Goal: Information Seeking & Learning: Learn about a topic

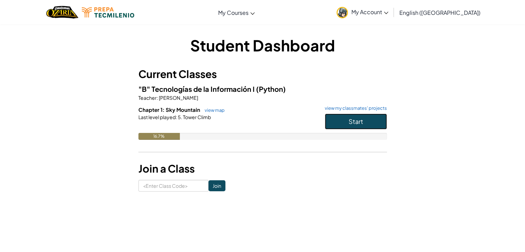
click at [338, 120] on button "Start" at bounding box center [356, 122] width 62 height 16
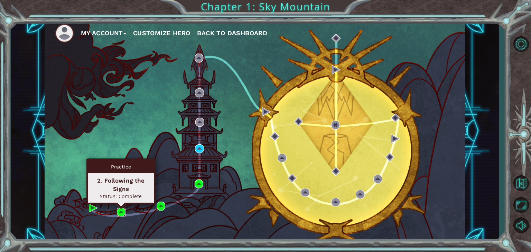
click at [120, 210] on img at bounding box center [121, 212] width 9 height 9
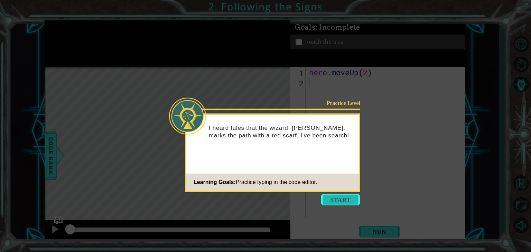
click at [348, 201] on button "Start" at bounding box center [340, 199] width 39 height 11
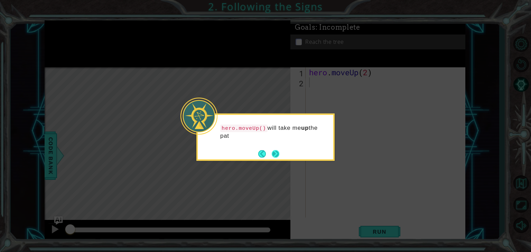
click at [277, 156] on button "Next" at bounding box center [276, 154] width 8 height 8
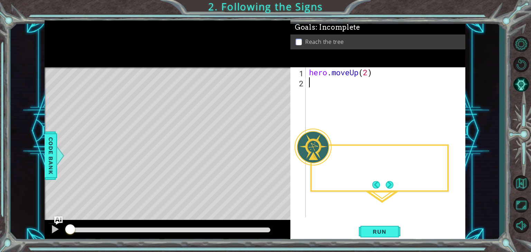
click at [277, 156] on div "Level Map" at bounding box center [204, 168] width 319 height 203
click at [389, 181] on button "Next" at bounding box center [389, 185] width 8 height 8
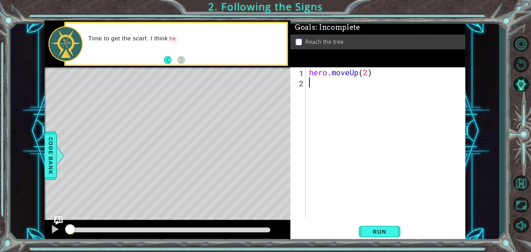
click at [164, 64] on footer at bounding box center [174, 60] width 21 height 10
click at [389, 226] on button "Run" at bounding box center [379, 232] width 41 height 18
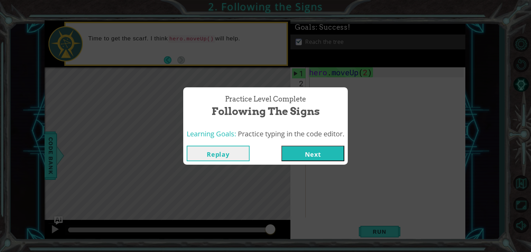
click at [326, 150] on button "Next" at bounding box center [312, 154] width 63 height 16
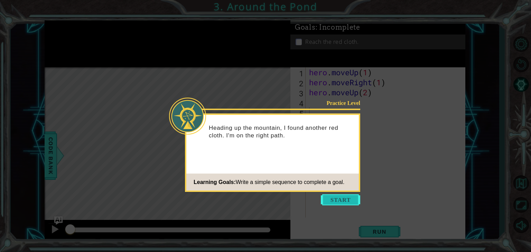
click at [351, 200] on button "Start" at bounding box center [340, 199] width 39 height 11
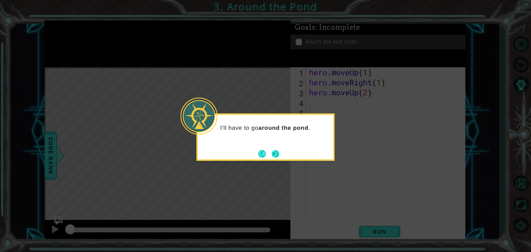
click at [277, 154] on button "Next" at bounding box center [276, 154] width 8 height 8
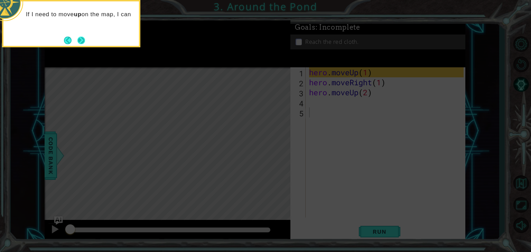
click at [77, 37] on button "Next" at bounding box center [81, 41] width 8 height 8
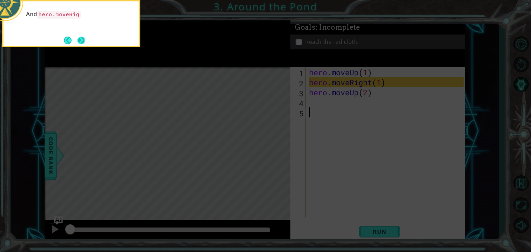
click at [82, 39] on button "Next" at bounding box center [81, 41] width 8 height 8
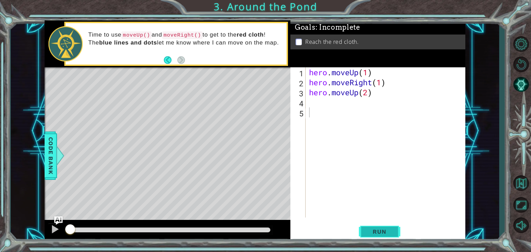
click at [391, 230] on span "Run" at bounding box center [378, 231] width 27 height 7
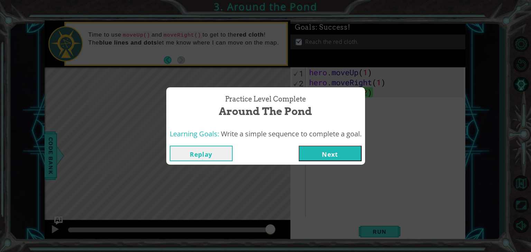
click at [330, 153] on button "Next" at bounding box center [329, 154] width 63 height 16
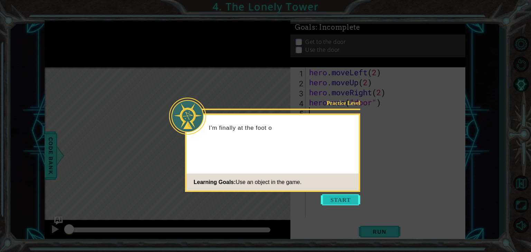
click at [340, 196] on button "Start" at bounding box center [340, 199] width 39 height 11
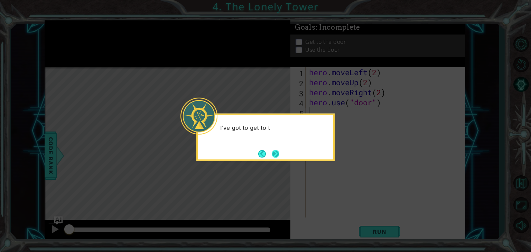
click at [279, 154] on button "Next" at bounding box center [276, 154] width 8 height 8
click at [280, 154] on div at bounding box center [265, 137] width 138 height 47
click at [279, 154] on button "Next" at bounding box center [276, 154] width 8 height 8
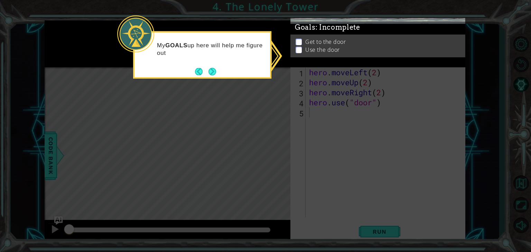
click at [213, 63] on div "My GOALS up here will help me figure out" at bounding box center [201, 52] width 135 height 35
click at [211, 70] on button "Next" at bounding box center [212, 72] width 8 height 8
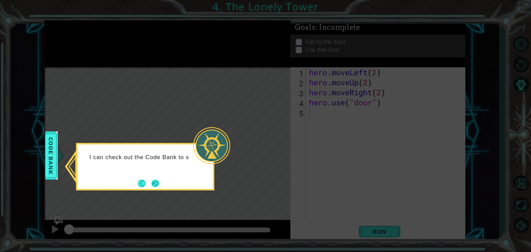
click at [155, 180] on button "Next" at bounding box center [155, 184] width 8 height 8
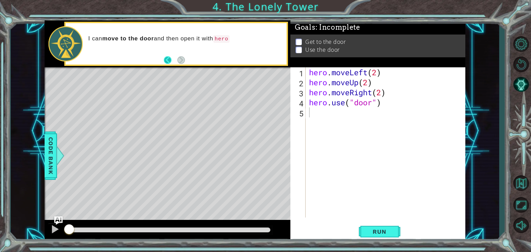
click at [170, 60] on button "Back" at bounding box center [170, 60] width 13 height 8
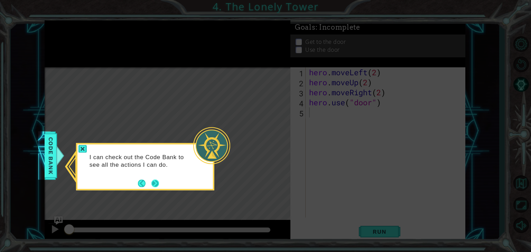
click at [156, 180] on button "Next" at bounding box center [155, 184] width 8 height 8
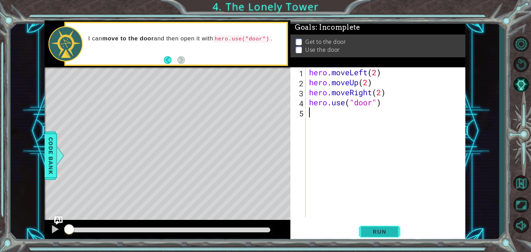
click at [366, 225] on button "Run" at bounding box center [379, 232] width 41 height 18
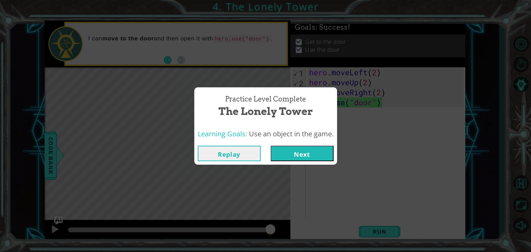
click at [299, 147] on button "Next" at bounding box center [301, 154] width 63 height 16
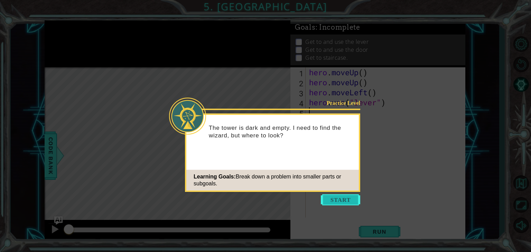
click at [336, 203] on button "Start" at bounding box center [340, 199] width 39 height 11
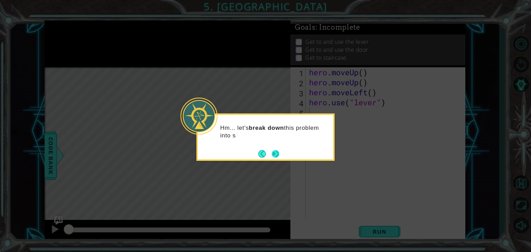
click at [277, 153] on button "Next" at bounding box center [276, 154] width 8 height 8
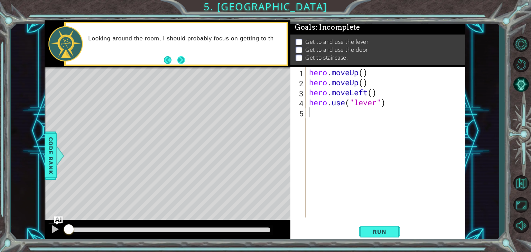
click at [179, 57] on button "Next" at bounding box center [181, 60] width 8 height 8
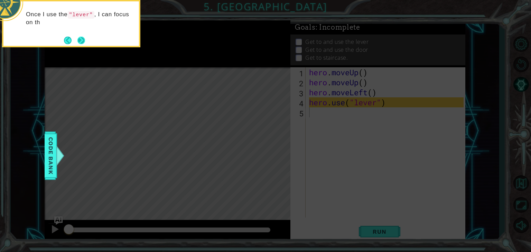
click at [82, 40] on button "Next" at bounding box center [81, 41] width 8 height 8
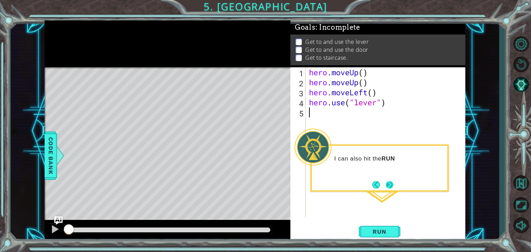
click at [393, 184] on button "Next" at bounding box center [389, 185] width 8 height 8
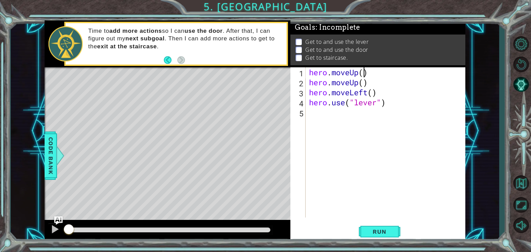
click at [363, 72] on div "hero . moveUp ( ) hero . moveUp ( ) hero . moveLeft ( ) hero . use ( "lever" )" at bounding box center [386, 152] width 159 height 170
drag, startPoint x: 359, startPoint y: 84, endPoint x: 350, endPoint y: 82, distance: 10.0
click at [350, 82] on div "hero . moveUp ( 2 ) hero . moveUp ( ) hero . moveLeft ( ) hero . use ( "lever" )" at bounding box center [386, 152] width 159 height 170
click at [375, 83] on div "hero . moveUp ( 2 ) hero . moveleft ( ) hero . moveLeft ( ) hero . use ( "lever…" at bounding box center [386, 152] width 159 height 170
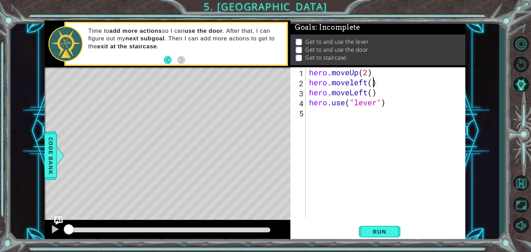
scroll to position [0, 3]
click at [355, 82] on div "hero . moveUp ( 2 ) hero . moveleft ( 2 ) hero . moveLeft ( ) hero . use ( "lev…" at bounding box center [386, 152] width 159 height 170
click at [371, 91] on div "hero.moveL eft press enter" at bounding box center [369, 100] width 131 height 25
drag, startPoint x: 392, startPoint y: 84, endPoint x: 379, endPoint y: 83, distance: 13.9
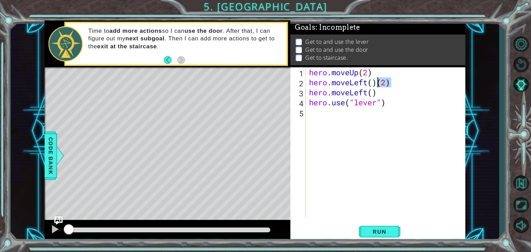
click at [379, 83] on div "hero . moveUp ( 2 ) hero . moveLeft ( ) ( 2 ) hero . moveLeft ( ) hero . use ( …" at bounding box center [386, 152] width 159 height 170
drag, startPoint x: 377, startPoint y: 93, endPoint x: 291, endPoint y: 90, distance: 86.4
click at [291, 90] on div "hero.moveLeft(2) 1 2 3 4 5 hero . moveUp ( 2 ) hero . moveLeft ( 2 ) hero . mov…" at bounding box center [376, 142] width 173 height 150
type textarea "hero.moveLeft()"
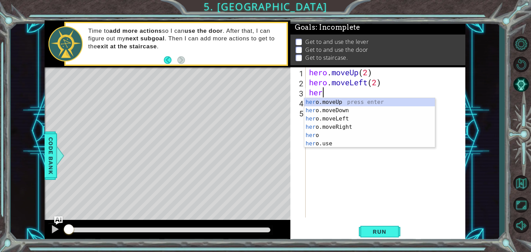
scroll to position [0, 0]
type textarea "h"
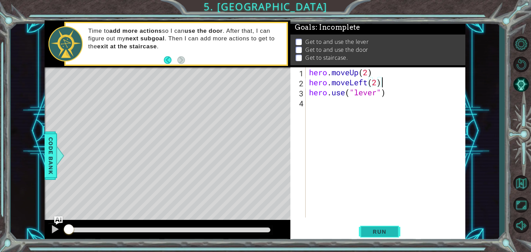
type textarea "hero.moveLeft(2)"
click at [378, 235] on span "Run" at bounding box center [378, 231] width 27 height 7
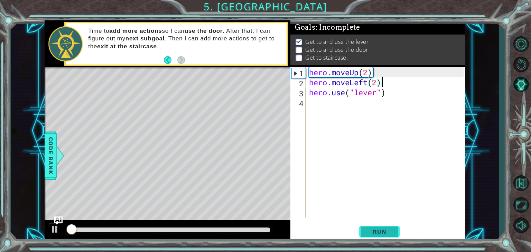
scroll to position [3, 0]
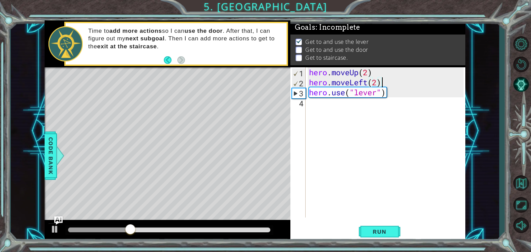
click at [390, 98] on div "hero . moveUp ( 2 ) hero . moveLeft ( 2 ) hero . use ( "lever" )" at bounding box center [386, 152] width 159 height 170
click at [54, 228] on div at bounding box center [54, 229] width 9 height 9
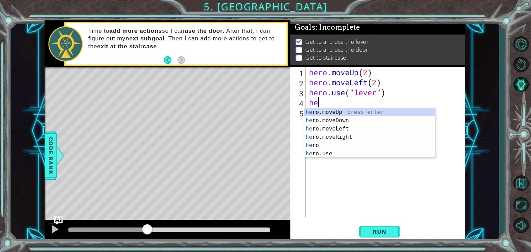
scroll to position [0, 0]
type textarea "hero"
click at [349, 143] on div "hero press enter hero .moveUp press enter hero .moveDown press enter hero .move…" at bounding box center [369, 141] width 131 height 66
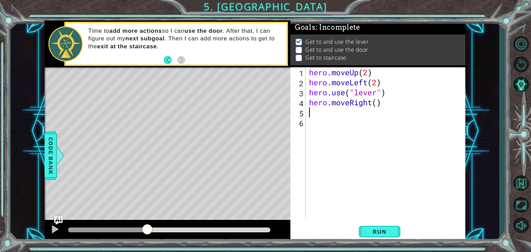
click at [379, 103] on div "hero . moveUp ( 2 ) hero . moveLeft ( 2 ) hero . use ( "lever" ) hero . moveRig…" at bounding box center [386, 152] width 159 height 170
type textarea "hero.moveRight(3)"
click at [386, 234] on span "Run" at bounding box center [378, 231] width 27 height 7
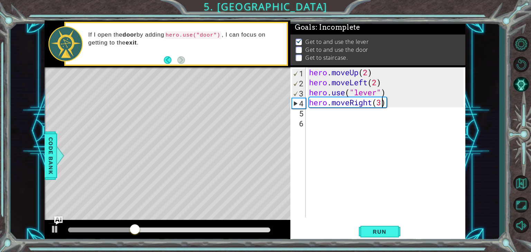
click at [386, 105] on div "hero . moveUp ( 2 ) hero . moveLeft ( 2 ) hero . use ( "lever" ) hero . moveRig…" at bounding box center [386, 152] width 159 height 170
type textarea "hero.moveRight(3)"
click at [324, 119] on div "hero . moveUp ( 2 ) hero . moveLeft ( 2 ) hero . use ( "lever" ) hero . moveRig…" at bounding box center [386, 152] width 159 height 170
click at [316, 113] on div "hero . moveUp ( 2 ) hero . moveLeft ( 2 ) hero . use ( "lever" ) hero . moveRig…" at bounding box center [386, 152] width 159 height 170
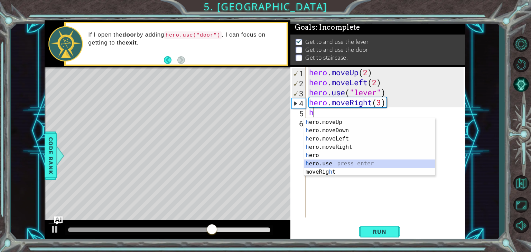
click at [341, 164] on div "h ero.moveUp press enter h ero.moveDown press enter h ero.moveLeft press enter …" at bounding box center [369, 155] width 131 height 75
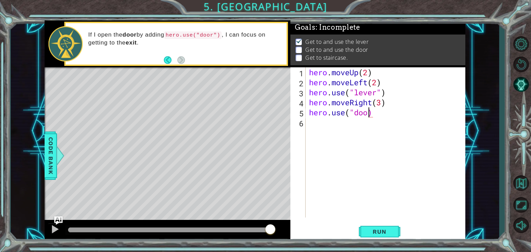
scroll to position [0, 3]
type textarea "hero.use("door")"
click at [318, 124] on div "hero . moveUp ( 2 ) hero . moveLeft ( 2 ) hero . use ( "lever" ) hero . moveRig…" at bounding box center [386, 152] width 159 height 170
type textarea "h"
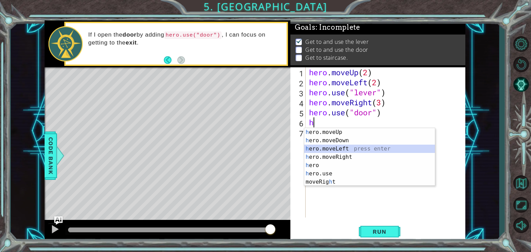
click at [341, 148] on div "h ero.moveUp press enter h ero.moveDown press enter h ero.moveLeft press enter …" at bounding box center [369, 165] width 131 height 75
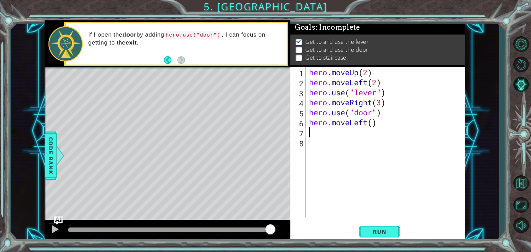
click at [373, 125] on div "hero . moveUp ( 2 ) hero . moveLeft ( 2 ) hero . use ( "lever" ) hero . moveRig…" at bounding box center [386, 152] width 159 height 170
type textarea "hero.moveLeft(3)"
click at [310, 129] on div "hero . moveUp ( 2 ) hero . moveLeft ( 2 ) hero . use ( "lever" ) hero . moveRig…" at bounding box center [386, 152] width 159 height 170
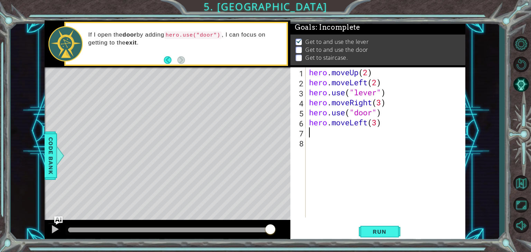
type textarea "h"
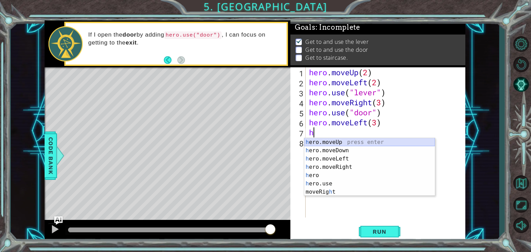
click at [336, 140] on div "h ero.moveUp press enter h ero.moveDown press enter h ero.moveLeft press enter …" at bounding box center [369, 175] width 131 height 75
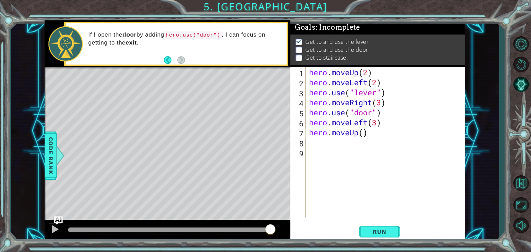
click at [363, 131] on div "hero . moveUp ( 2 ) hero . moveLeft ( 2 ) hero . use ( "lever" ) hero . moveRig…" at bounding box center [386, 152] width 159 height 170
click at [380, 227] on button "Run" at bounding box center [379, 232] width 41 height 18
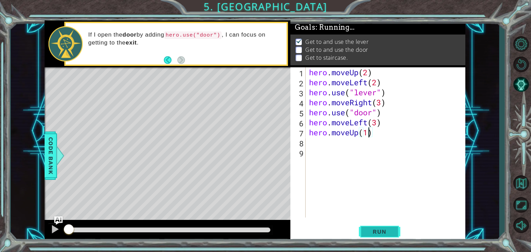
scroll to position [3, 0]
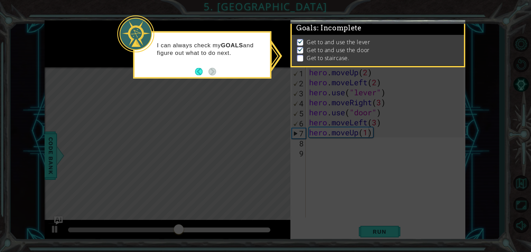
click at [216, 75] on div "I can always check my GOALS and figure out what to do next." at bounding box center [202, 54] width 138 height 47
click at [204, 73] on button "Back" at bounding box center [201, 72] width 13 height 8
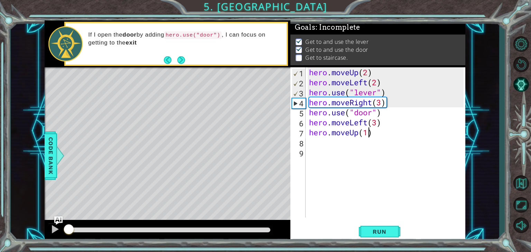
drag, startPoint x: 197, startPoint y: 229, endPoint x: 1, endPoint y: 227, distance: 195.2
click at [6, 228] on div "1 ההההההההההההההההההההההההההההההההההההההההההההההההההההההההההההההההההההההההההההה…" at bounding box center [265, 126] width 531 height 252
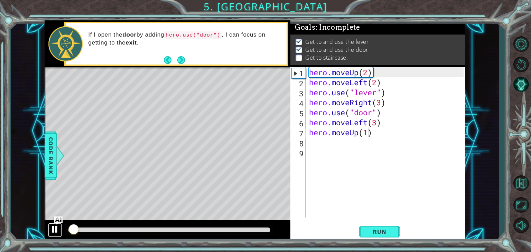
click at [54, 225] on div at bounding box center [54, 229] width 9 height 9
click at [387, 112] on div "hero . moveUp ( 2 ) hero . moveLeft ( 2 ) hero . use ( "lever" ) hero . moveRig…" at bounding box center [386, 152] width 159 height 170
type textarea "hero.use("door")"
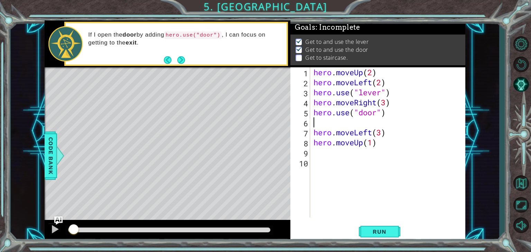
type textarea "h"
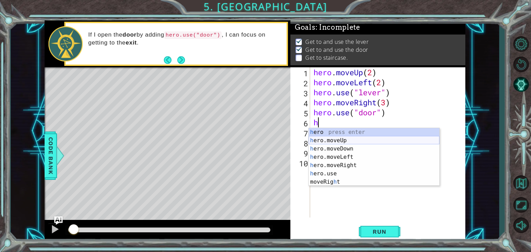
click at [352, 140] on div "h ero press enter h ero.moveUp press enter h ero.moveDown press enter h ero.mov…" at bounding box center [373, 165] width 131 height 75
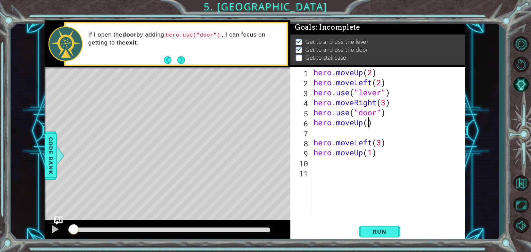
click at [368, 120] on div "hero . moveUp ( 2 ) hero . moveLeft ( 2 ) hero . use ( "lever" ) hero . moveRig…" at bounding box center [389, 152] width 155 height 170
type textarea "hero.moveUp(2)"
click at [380, 134] on div "hero . moveUp ( 2 ) hero . moveLeft ( 2 ) hero . use ( "lever" ) hero . moveRig…" at bounding box center [389, 152] width 155 height 170
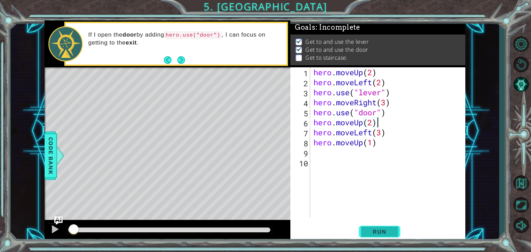
type textarea "hero.moveUp(2)"
click at [361, 228] on button "Run" at bounding box center [379, 232] width 41 height 18
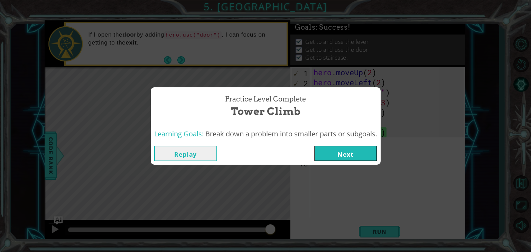
drag, startPoint x: 251, startPoint y: 146, endPoint x: 220, endPoint y: 168, distance: 37.9
click at [224, 170] on div "Practice Level Complete Tower Climb Learning Goals: Break down a problem into s…" at bounding box center [265, 126] width 531 height 252
click at [211, 160] on button "Replay" at bounding box center [185, 154] width 63 height 16
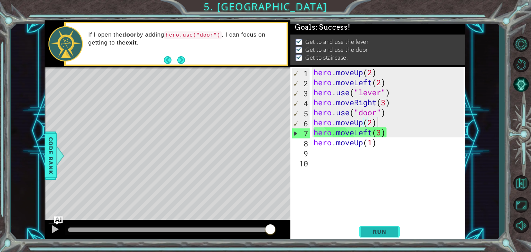
click at [392, 227] on button "Run" at bounding box center [379, 232] width 41 height 18
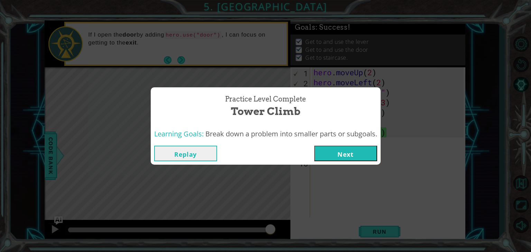
click at [358, 150] on button "Next" at bounding box center [345, 154] width 63 height 16
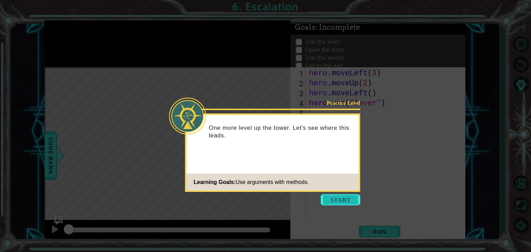
click at [347, 202] on button "Start" at bounding box center [340, 199] width 39 height 11
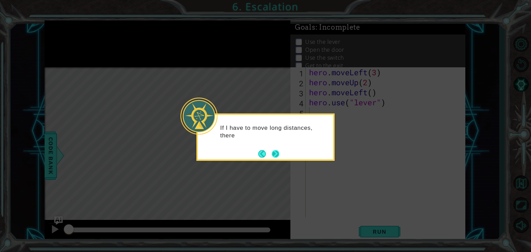
click at [277, 153] on button "Next" at bounding box center [276, 154] width 8 height 8
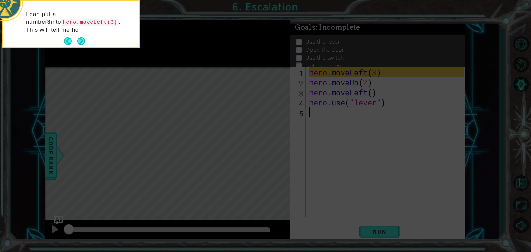
click at [82, 35] on div "I can put a number 3 into hero.moveLeft(3) . This will tell me ho" at bounding box center [70, 25] width 135 height 43
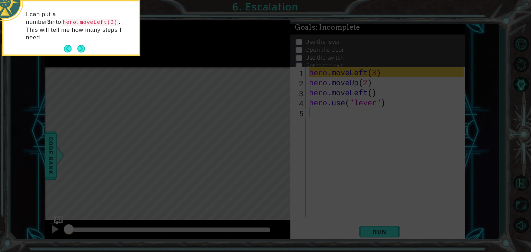
click at [82, 44] on footer at bounding box center [74, 49] width 21 height 10
click at [77, 45] on button "Next" at bounding box center [81, 49] width 8 height 8
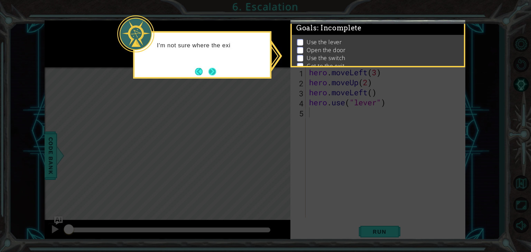
click at [213, 69] on button "Next" at bounding box center [212, 72] width 8 height 8
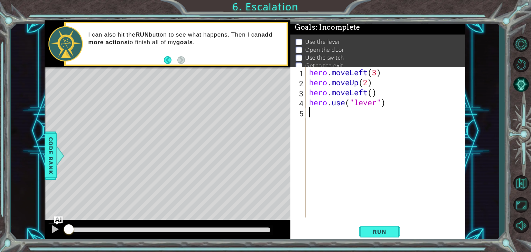
click at [370, 93] on div "hero . moveLeft ( 3 ) hero . moveUp ( 2 ) hero . moveLeft ( ) hero . use ( "lev…" at bounding box center [386, 152] width 159 height 170
click at [372, 94] on div "hero . moveLeft ( 3 ) hero . moveUp ( 2 ) hero . moveLeft ( ) hero . use ( "lev…" at bounding box center [386, 152] width 159 height 170
click at [391, 101] on div "hero . moveLeft ( 3 ) hero . moveUp ( 2 ) hero . moveLeft ( 1 ) hero . use ( "l…" at bounding box center [386, 152] width 159 height 170
type textarea "hero.use("lever")"
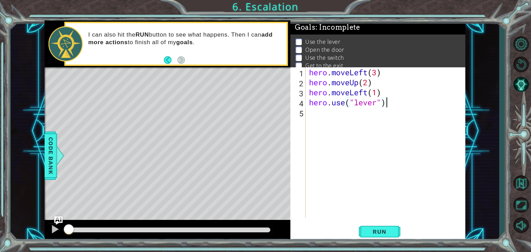
scroll to position [0, 0]
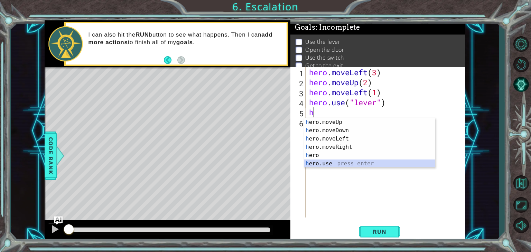
click at [380, 165] on div "h ero.moveUp press enter h ero.moveDown press enter h ero.moveLeft press enter …" at bounding box center [369, 151] width 131 height 66
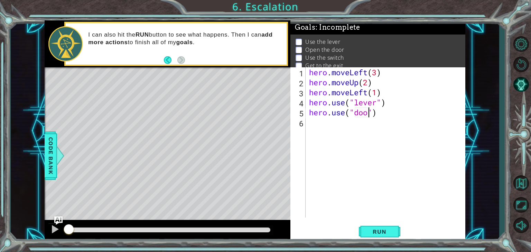
scroll to position [0, 3]
click at [382, 114] on div "hero . moveLeft ( 3 ) hero . moveUp ( 2 ) hero . moveLeft ( 1 ) hero . use ( "l…" at bounding box center [386, 152] width 159 height 170
click at [387, 104] on div "hero . moveLeft ( 3 ) hero . moveUp ( 2 ) hero . moveLeft ( 1 ) hero . use ( "l…" at bounding box center [386, 152] width 159 height 170
type textarea "hero.use("lever")"
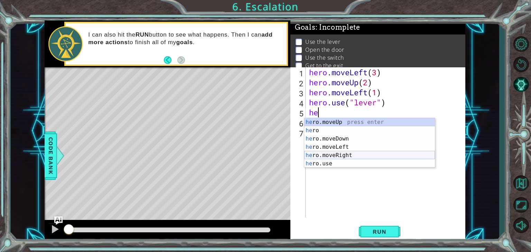
click at [370, 151] on div "he ro.moveUp press enter he ro press enter he ro.moveDown press enter he ro.mov…" at bounding box center [369, 151] width 131 height 66
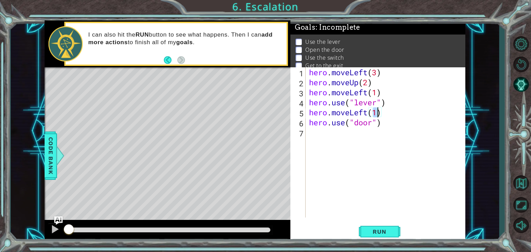
click at [386, 125] on div "hero . moveLeft ( 3 ) hero . moveUp ( 2 ) hero . moveLeft ( 1 ) hero . use ( "l…" at bounding box center [386, 152] width 159 height 170
type textarea "hero.use("door")"
drag, startPoint x: 308, startPoint y: 83, endPoint x: 371, endPoint y: 87, distance: 63.3
click at [371, 87] on div "hero . moveLeft ( 3 ) hero . moveUp ( 2 ) hero . moveLeft ( 1 ) hero . use ( "l…" at bounding box center [386, 152] width 159 height 170
click at [383, 126] on div "hero . moveLeft ( 3 ) hero . moveUp ( 2 ) hero . moveLeft ( 1 ) hero . use ( "l…" at bounding box center [386, 152] width 159 height 170
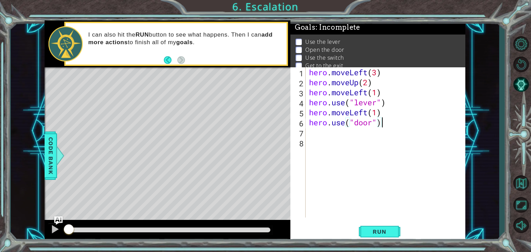
type textarea "hero.use("door")"
paste textarea "hero.moveUp(2)"
type textarea "hero.moveUp(2)"
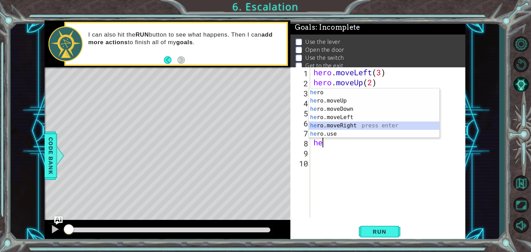
click at [353, 125] on div "he ro press enter he ro.moveUp press enter he ro.moveDown press enter he ro.mov…" at bounding box center [373, 121] width 131 height 66
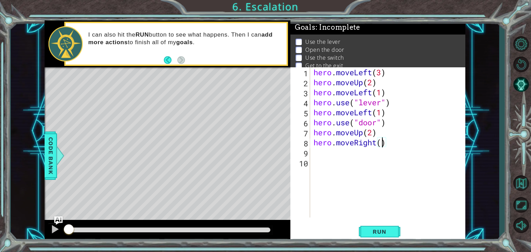
scroll to position [0, 3]
type textarea "hero.moveRight(3)"
click at [375, 226] on button "Run" at bounding box center [379, 232] width 41 height 18
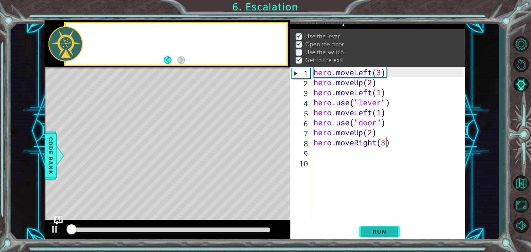
scroll to position [7, 0]
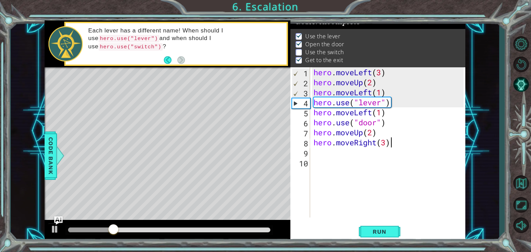
click at [393, 143] on div "hero . moveLeft ( 3 ) hero . moveUp ( 2 ) hero . moveLeft ( 1 ) hero . use ( "l…" at bounding box center [389, 152] width 155 height 170
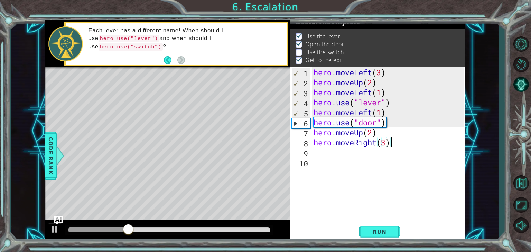
scroll to position [0, 0]
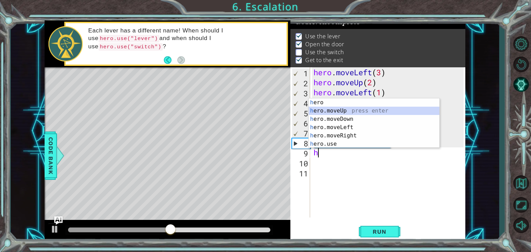
click at [364, 109] on div "h ero press enter h ero.moveUp press enter h ero.moveDown press enter h ero.mov…" at bounding box center [373, 131] width 131 height 66
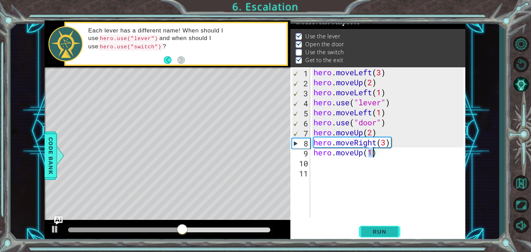
type textarea "hero.moveUp(1)"
click at [384, 228] on span "Run" at bounding box center [378, 231] width 27 height 7
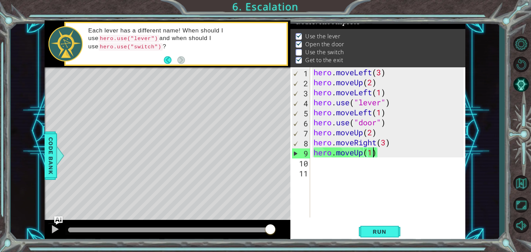
click at [382, 154] on div "hero . moveLeft ( 3 ) hero . moveUp ( 2 ) hero . moveLeft ( 1 ) hero . use ( "l…" at bounding box center [389, 152] width 155 height 170
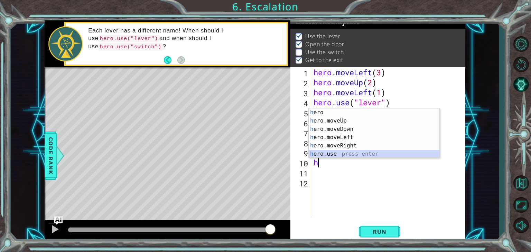
click at [363, 156] on div "h ero press enter h ero.moveUp press enter h ero.moveDown press enter h ero.mov…" at bounding box center [373, 141] width 131 height 66
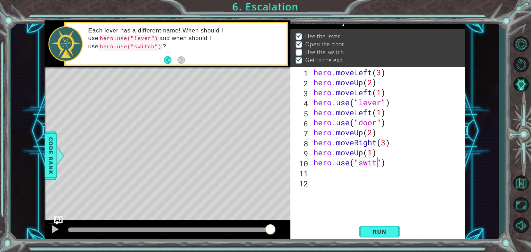
scroll to position [0, 3]
type textarea "hero.use("switch")"
drag, startPoint x: 395, startPoint y: 160, endPoint x: 312, endPoint y: 163, distance: 83.3
click at [312, 163] on div "hero . moveLeft ( 3 ) hero . moveUp ( 2 ) hero . moveLeft ( 1 ) hero . use ( "l…" at bounding box center [389, 152] width 155 height 170
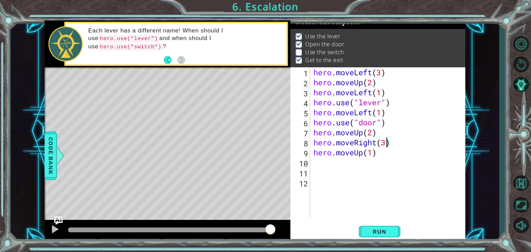
click at [388, 143] on div "hero . moveLeft ( 3 ) hero . moveUp ( 2 ) hero . moveLeft ( 1 ) hero . use ( "l…" at bounding box center [389, 152] width 155 height 170
type textarea "hero.moveRight(2)"
paste textarea "hero.use("switch")"
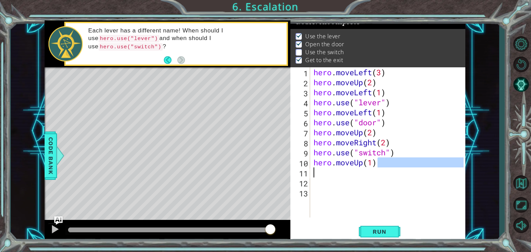
drag, startPoint x: 375, startPoint y: 163, endPoint x: 284, endPoint y: 169, distance: 91.4
click at [284, 169] on div "1 ההההההההההההההההההההההההההההההההההההההההההההההההההההההההההההההההההההההההההההה…" at bounding box center [255, 131] width 420 height 222
drag, startPoint x: 313, startPoint y: 161, endPoint x: 345, endPoint y: 166, distance: 31.8
click at [323, 164] on div "hero . moveLeft ( 3 ) hero . moveUp ( 2 ) hero . moveLeft ( 1 ) hero . use ( "l…" at bounding box center [389, 152] width 155 height 170
type textarea "hero.moveUp(1)"
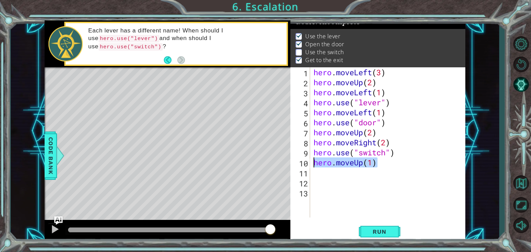
drag, startPoint x: 375, startPoint y: 164, endPoint x: 314, endPoint y: 160, distance: 62.0
click at [314, 160] on div "hero . moveLeft ( 3 ) hero . moveUp ( 2 ) hero . moveLeft ( 1 ) hero . use ( "l…" at bounding box center [389, 152] width 155 height 170
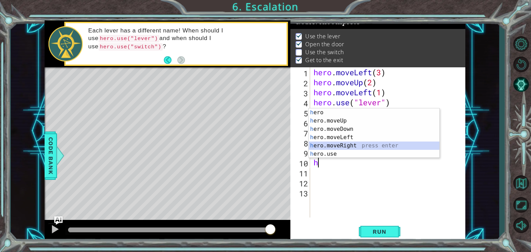
click at [353, 144] on div "h ero press enter h ero.moveUp press enter h ero.moveDown press enter h ero.mov…" at bounding box center [373, 141] width 131 height 66
type textarea "hero.moveRight(1)"
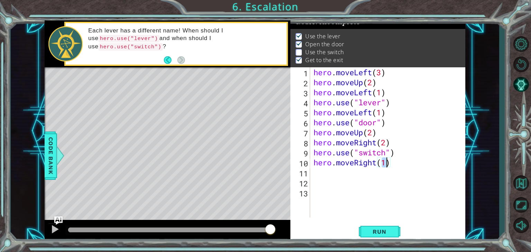
click at [392, 163] on div "hero . moveLeft ( 3 ) hero . moveUp ( 2 ) hero . moveLeft ( 1 ) hero . use ( "l…" at bounding box center [389, 152] width 155 height 170
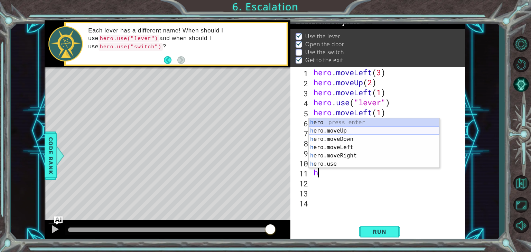
click at [361, 128] on div "h ero press enter h ero.moveUp press enter h ero.moveDown press enter h ero.mov…" at bounding box center [373, 151] width 131 height 66
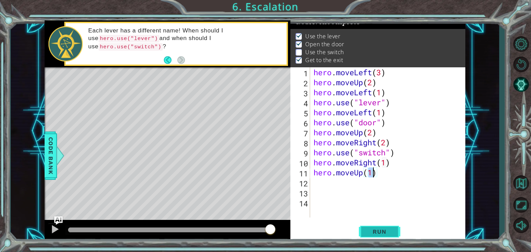
type textarea "hero.moveUp(1)"
click at [380, 235] on span "Run" at bounding box center [378, 231] width 27 height 7
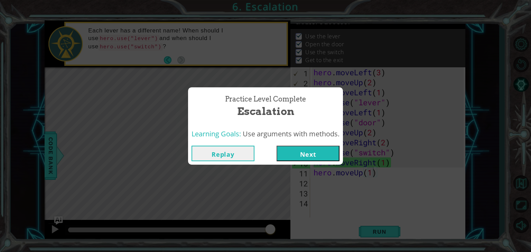
click at [240, 152] on button "Replay" at bounding box center [222, 154] width 63 height 16
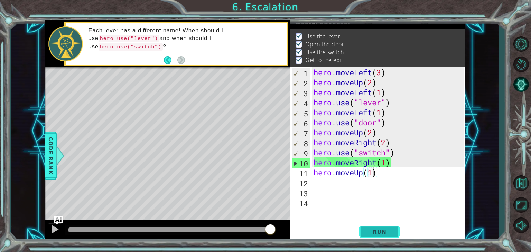
click at [381, 234] on span "Run" at bounding box center [378, 231] width 27 height 7
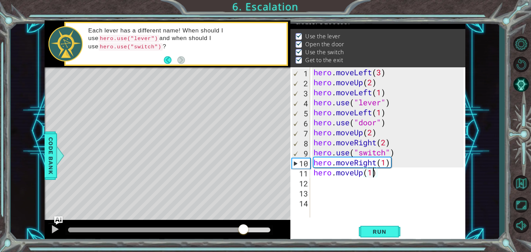
drag, startPoint x: 80, startPoint y: 232, endPoint x: 243, endPoint y: 234, distance: 163.1
click at [243, 234] on div at bounding box center [243, 230] width 12 height 12
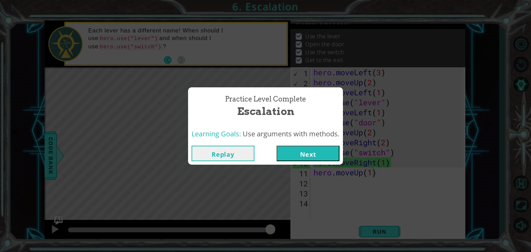
click at [159, 23] on div "Practice Level Complete Escalation Learning Goals: Use arguments with methods. …" at bounding box center [265, 126] width 531 height 252
click at [41, 4] on div "Practice Level Complete Escalation Learning Goals: Use arguments with methods. …" at bounding box center [265, 126] width 531 height 252
click at [213, 153] on button "Replay" at bounding box center [222, 154] width 63 height 16
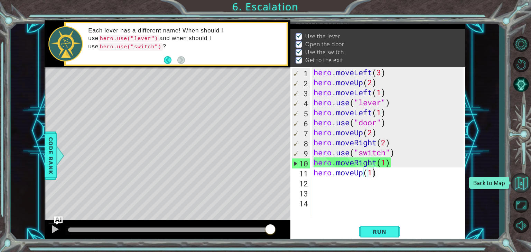
click at [522, 188] on button "Back to Map" at bounding box center [521, 183] width 20 height 20
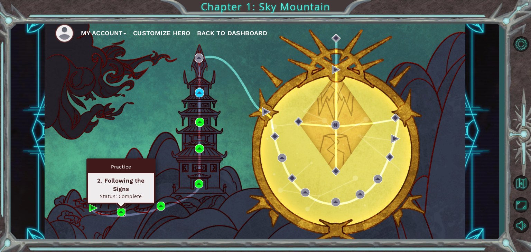
click at [120, 212] on img at bounding box center [121, 212] width 9 height 9
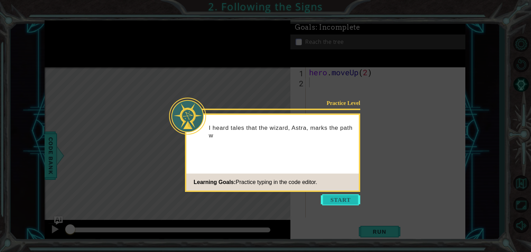
click at [342, 196] on button "Start" at bounding box center [340, 199] width 39 height 11
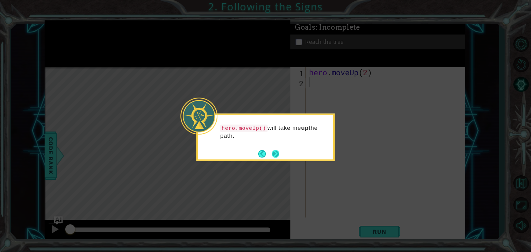
click at [272, 152] on button "Next" at bounding box center [276, 154] width 8 height 8
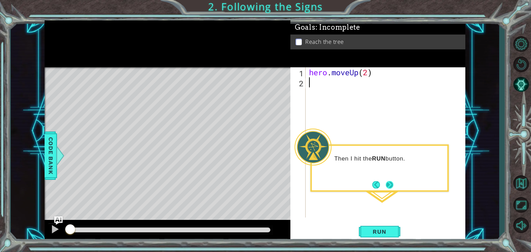
click at [385, 187] on button "Next" at bounding box center [389, 185] width 8 height 8
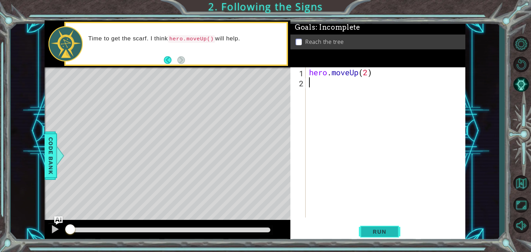
click at [380, 233] on span "Run" at bounding box center [378, 231] width 27 height 7
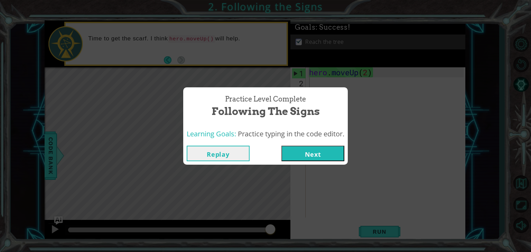
click at [192, 154] on button "Replay" at bounding box center [218, 154] width 63 height 16
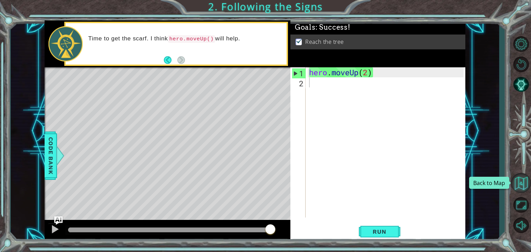
click at [521, 186] on button "Back to Map" at bounding box center [521, 183] width 20 height 20
